Goal: Transaction & Acquisition: Purchase product/service

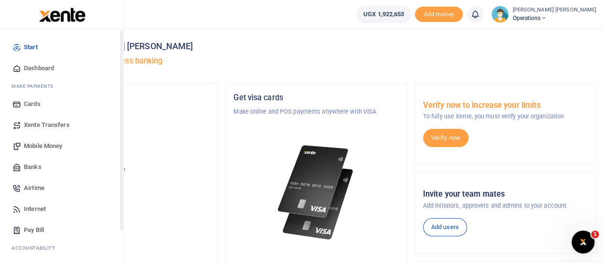
click at [120, 231] on div "Start Dashboard M ake Payments Cards Xente Transfers Mobile Money Banks Airtime…" at bounding box center [62, 160] width 124 height 263
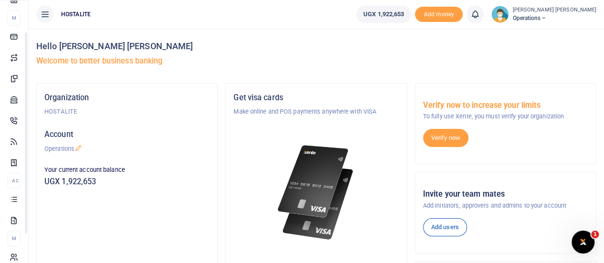
scroll to position [43, 0]
drag, startPoint x: 120, startPoint y: 231, endPoint x: 120, endPoint y: 264, distance: 33.4
click at [120, 263] on html "Start Dashboard M ake Payments Cards Xente Transfers Mobile Money Banks Airtime" at bounding box center [302, 234] width 604 height 468
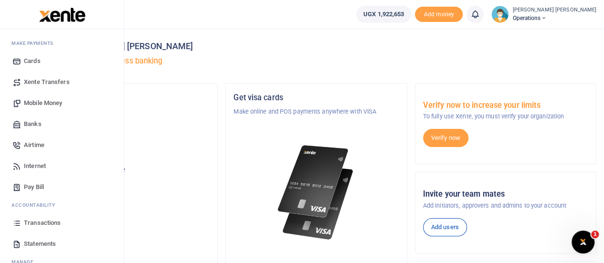
click at [36, 217] on link "Transactions" at bounding box center [62, 222] width 108 height 21
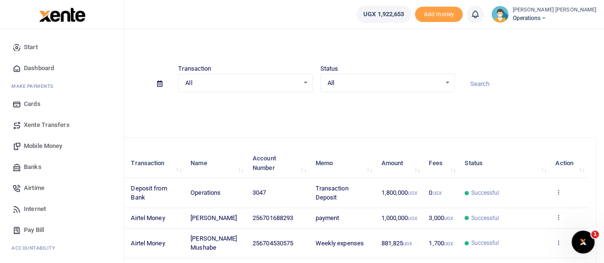
click at [46, 148] on span "Mobile Money" at bounding box center [43, 146] width 38 height 10
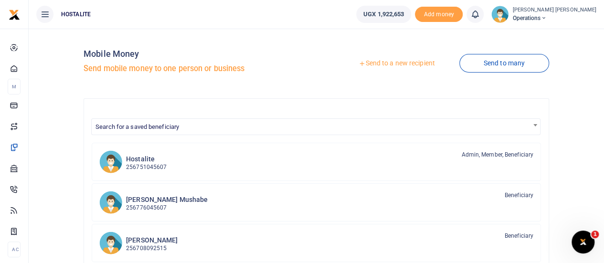
click at [379, 62] on link "Send to a new recipient" at bounding box center [396, 63] width 125 height 17
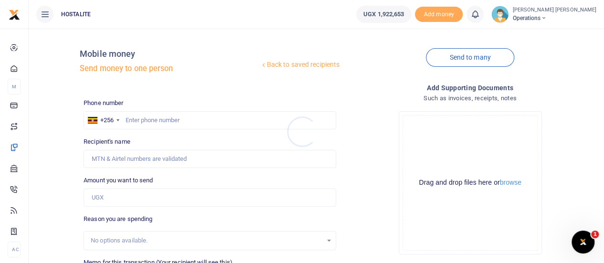
click at [164, 116] on div at bounding box center [302, 131] width 604 height 263
click at [150, 120] on input "text" at bounding box center [210, 120] width 253 height 18
type input "0704530575"
type input "Dickson Mushabe"
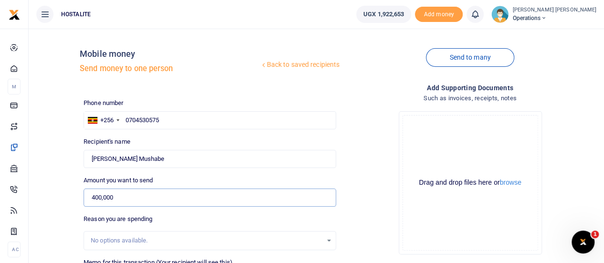
type input "400,000"
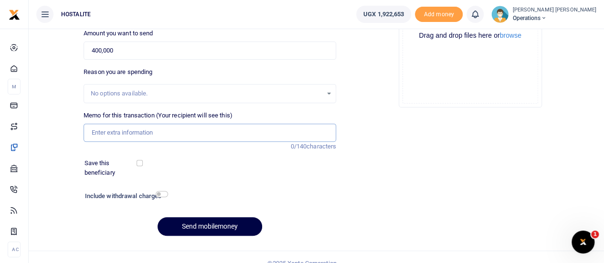
scroll to position [148, 0]
click at [155, 128] on input "Memo for this transaction (Your recipient will see this)" at bounding box center [210, 132] width 253 height 18
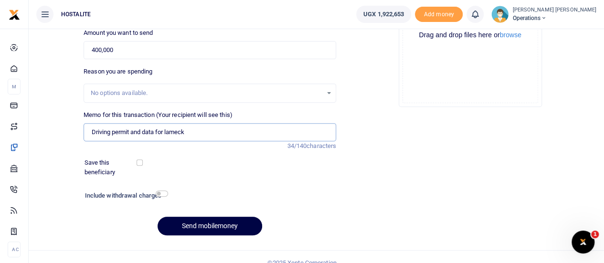
type input "Driving permit and data for lameck"
click at [159, 194] on input "checkbox" at bounding box center [162, 194] width 12 height 6
checkbox input "true"
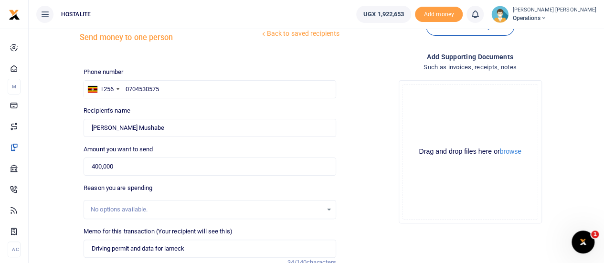
scroll to position [26, 0]
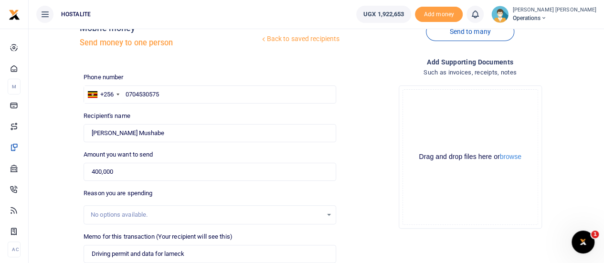
click at [317, 83] on div "Phone number +256 Uganda +256 0704530575 Phone is required." at bounding box center [210, 88] width 253 height 31
click at [144, 173] on input "400,000" at bounding box center [210, 172] width 253 height 18
type input "360,000"
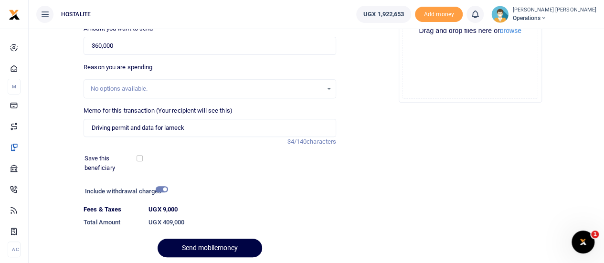
scroll to position [156, 0]
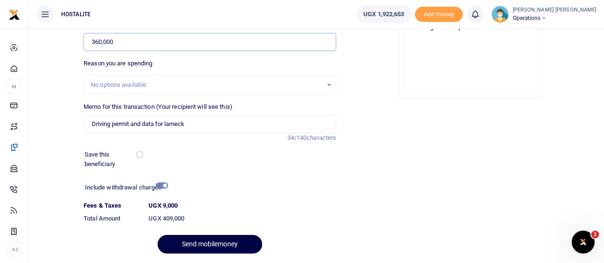
click at [98, 42] on input "360,000" at bounding box center [210, 42] width 253 height 18
click at [466, 172] on div "Add supporting Documents Such as invoices, receipts, notes Drop your files here…" at bounding box center [470, 94] width 260 height 334
click at [138, 38] on input "360,000" at bounding box center [210, 42] width 253 height 18
click at [121, 38] on input "360,000" at bounding box center [210, 42] width 253 height 18
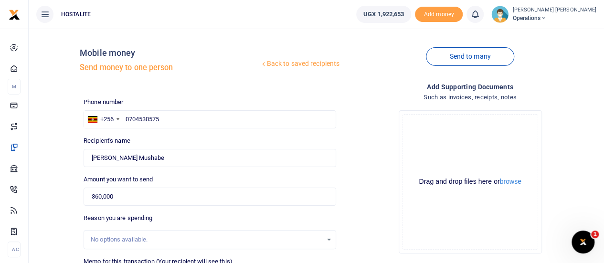
scroll to position [0, 0]
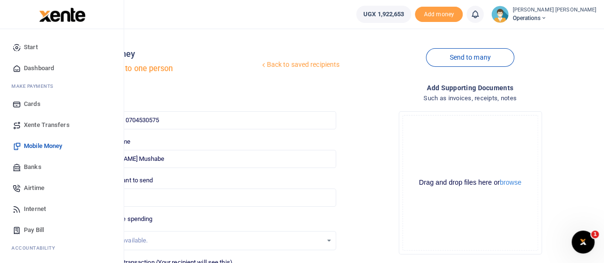
click at [48, 146] on span "Mobile Money" at bounding box center [43, 146] width 38 height 10
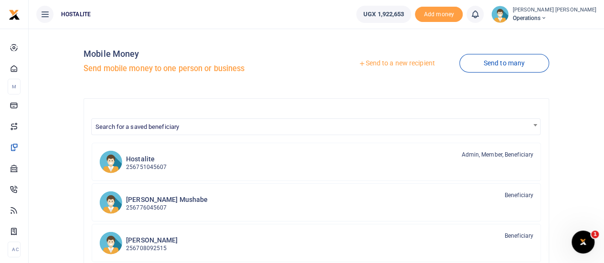
click at [377, 64] on link "Send to a new recipient" at bounding box center [396, 63] width 125 height 17
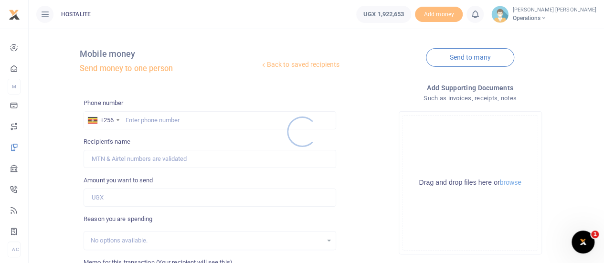
click at [154, 124] on div at bounding box center [302, 131] width 604 height 263
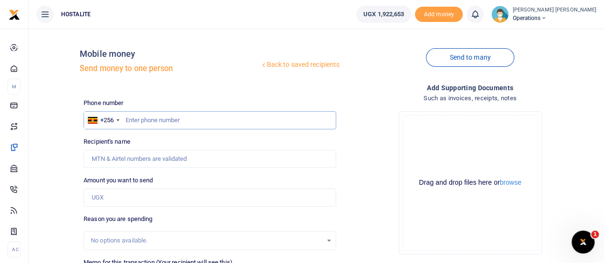
click at [136, 121] on input "text" at bounding box center [210, 120] width 253 height 18
type input "0704530575"
type input "Dickson Mushabe"
type input "360,000"
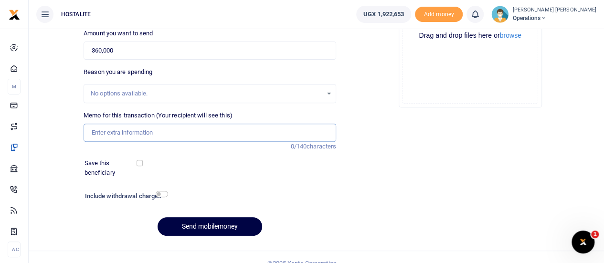
scroll to position [148, 0]
type input "driving permit and data for lameck"
click at [155, 192] on h6 "Include withdrawal charges" at bounding box center [124, 196] width 79 height 8
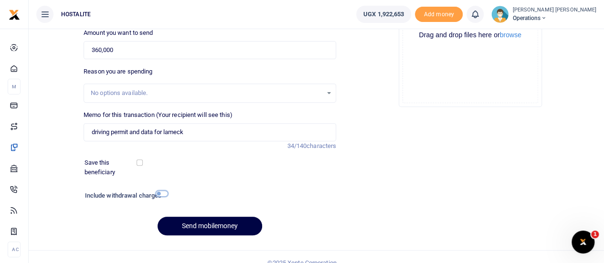
click at [161, 192] on input "checkbox" at bounding box center [162, 194] width 12 height 6
checkbox input "true"
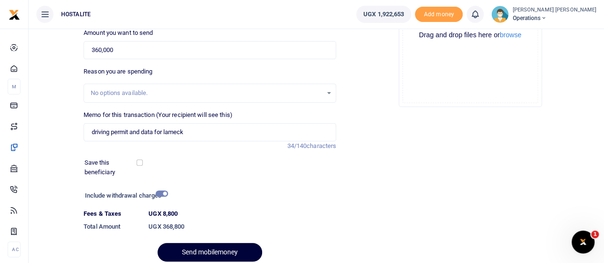
click at [200, 245] on button "Send mobilemoney" at bounding box center [210, 252] width 105 height 19
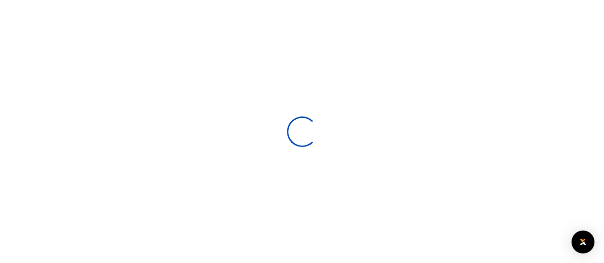
scroll to position [148, 0]
select select
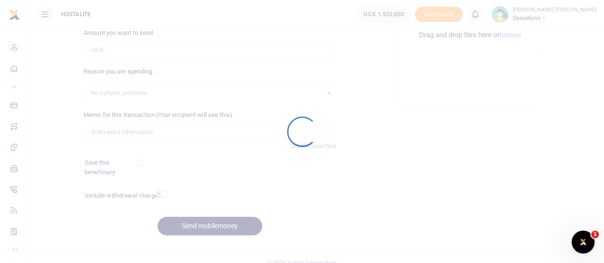
scroll to position [0, 0]
